Goal: Task Accomplishment & Management: Use online tool/utility

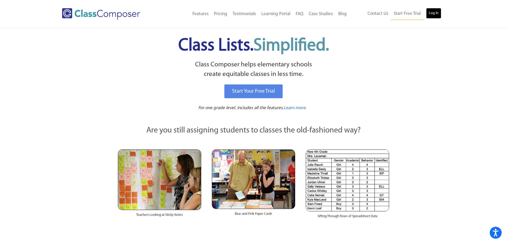
click at [436, 12] on link "Log In" at bounding box center [433, 13] width 15 height 11
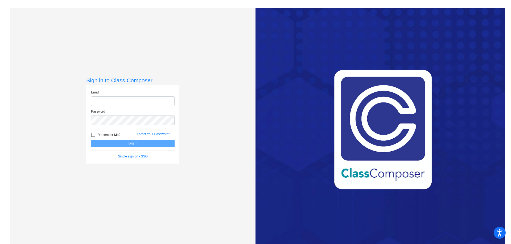
click at [0, 244] on com-1password-button at bounding box center [0, 244] width 0 height 0
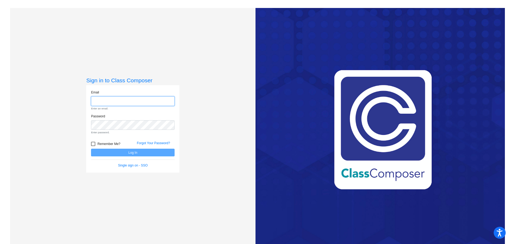
type input "ajoy@monomoy.edu"
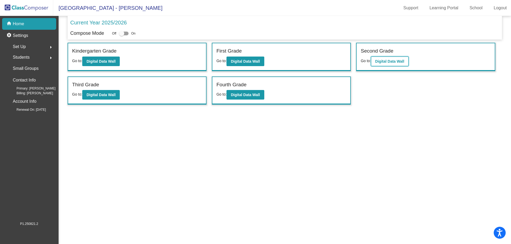
click at [395, 60] on b "Digital Data Wall" at bounding box center [389, 61] width 29 height 4
